Goal: Find contact information: Find contact information

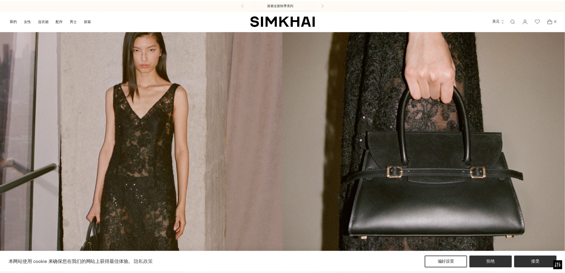
scroll to position [89, 0]
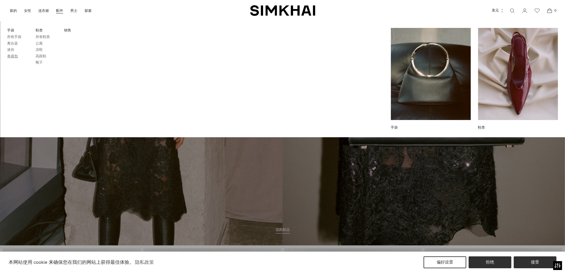
click at [14, 57] on font "单肩包" at bounding box center [12, 56] width 11 height 4
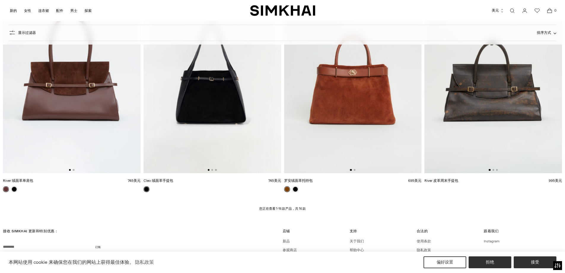
scroll to position [874, 0]
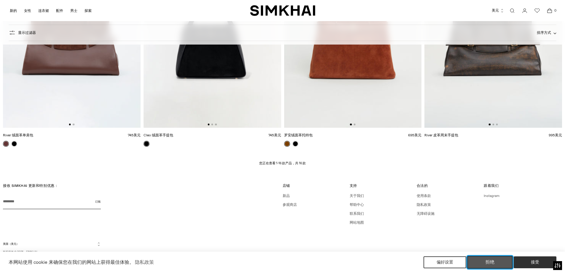
click at [496, 262] on button "拒绝" at bounding box center [490, 262] width 45 height 12
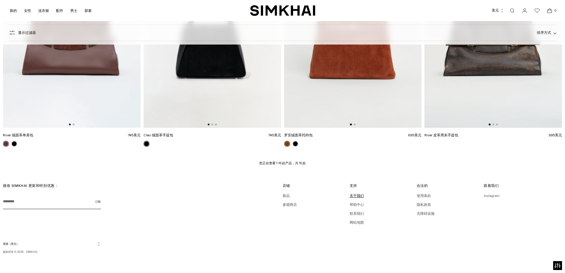
click at [355, 196] on font "关于我们" at bounding box center [357, 196] width 14 height 4
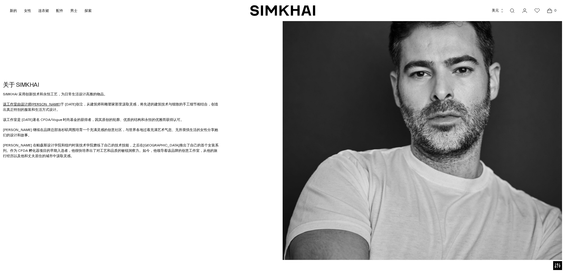
scroll to position [470, 0]
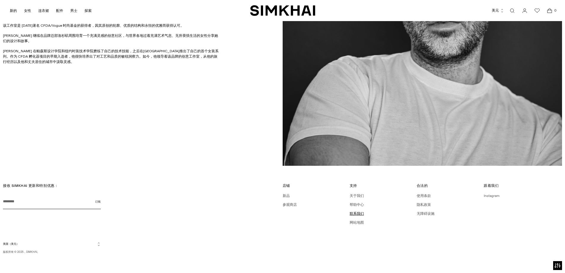
click at [357, 212] on font "联系我们" at bounding box center [357, 213] width 14 height 4
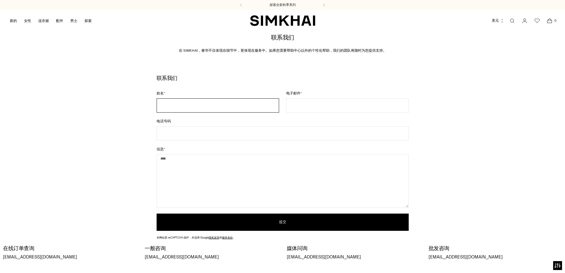
click at [206, 103] on input "姓名 *" at bounding box center [218, 105] width 123 height 14
type input "*****"
click at [317, 107] on input "电子邮件 *" at bounding box center [347, 105] width 123 height 14
type input "**********"
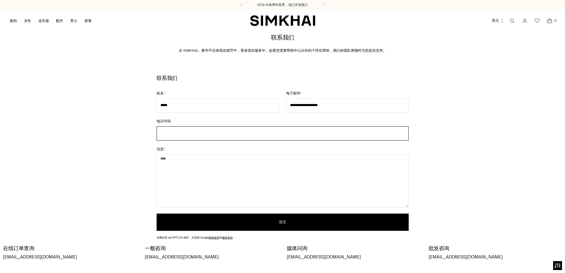
click at [249, 139] on input "电话号码" at bounding box center [283, 133] width 252 height 14
type input "**"
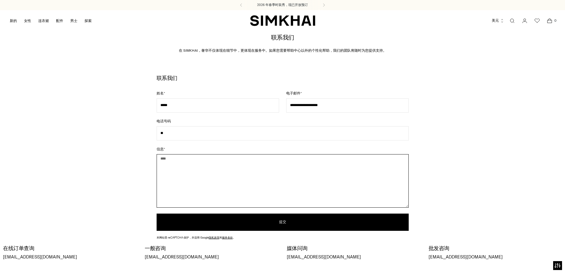
click at [204, 166] on textarea "信息 *" at bounding box center [283, 180] width 252 height 53
paste textarea "**********"
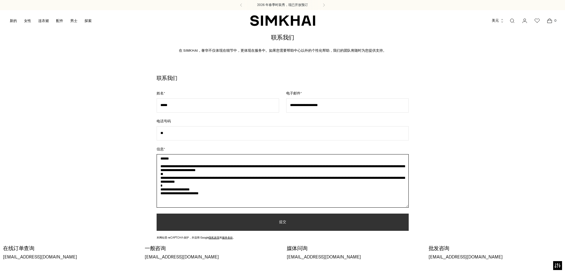
type textarea "**********"
click at [251, 225] on button "提交" at bounding box center [283, 221] width 252 height 17
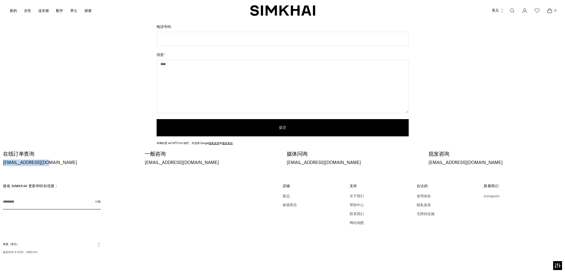
drag, startPoint x: 17, startPoint y: 163, endPoint x: 51, endPoint y: 162, distance: 33.8
click at [51, 162] on div "在线订单查询 [EMAIL_ADDRESS][DOMAIN_NAME] 一般咨询 [EMAIL_ADDRESS][DOMAIN_NAME] 媒体问询 [EMA…" at bounding box center [282, 158] width 565 height 21
copy font "[EMAIL_ADDRESS][DOMAIN_NAME]"
drag, startPoint x: 144, startPoint y: 163, endPoint x: 179, endPoint y: 164, distance: 34.7
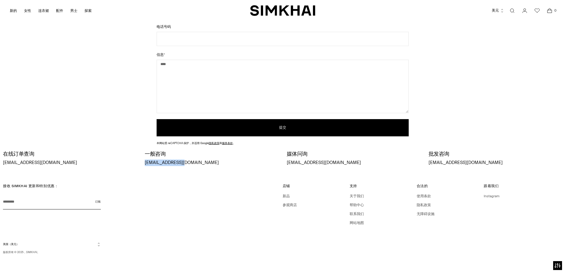
click at [179, 164] on div "在线订单查询 [EMAIL_ADDRESS][DOMAIN_NAME] 一般咨询 [EMAIL_ADDRESS][DOMAIN_NAME] 媒体问询 [EMA…" at bounding box center [283, 158] width 560 height 15
copy font "[EMAIL_ADDRESS][DOMAIN_NAME]"
drag, startPoint x: 287, startPoint y: 163, endPoint x: 325, endPoint y: 161, distance: 38.3
click at [325, 161] on font "[EMAIL_ADDRESS][DOMAIN_NAME]" at bounding box center [324, 162] width 74 height 5
copy font "[EMAIL_ADDRESS][DOMAIN_NAME]"
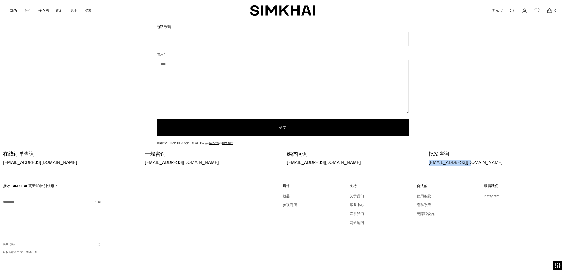
drag, startPoint x: 426, startPoint y: 163, endPoint x: 470, endPoint y: 161, distance: 44.0
click at [470, 161] on div "在线订单查询 [EMAIL_ADDRESS][DOMAIN_NAME] 一般咨询 [EMAIL_ADDRESS][DOMAIN_NAME] 媒体问询 [EMA…" at bounding box center [283, 158] width 560 height 15
copy font "[EMAIL_ADDRESS][DOMAIN_NAME]"
